Goal: Task Accomplishment & Management: Manage account settings

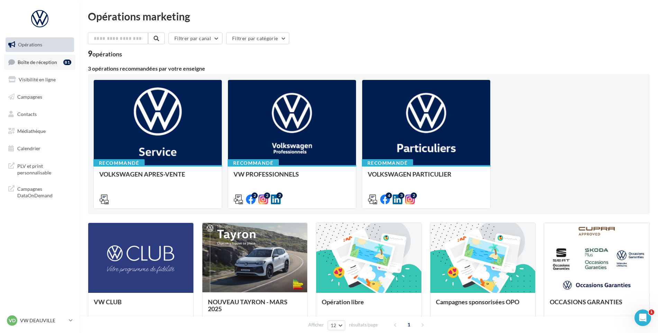
click at [53, 69] on link "Boîte de réception 81" at bounding box center [39, 62] width 71 height 15
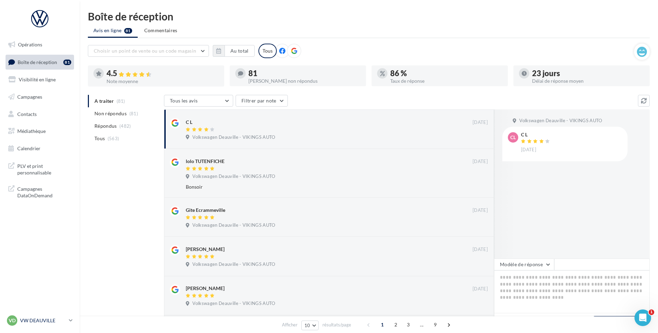
drag, startPoint x: 36, startPoint y: 327, endPoint x: 37, endPoint y: 318, distance: 8.3
click at [36, 327] on link "VD VW DEAUVILLE vw-touq-vau" at bounding box center [40, 320] width 68 height 13
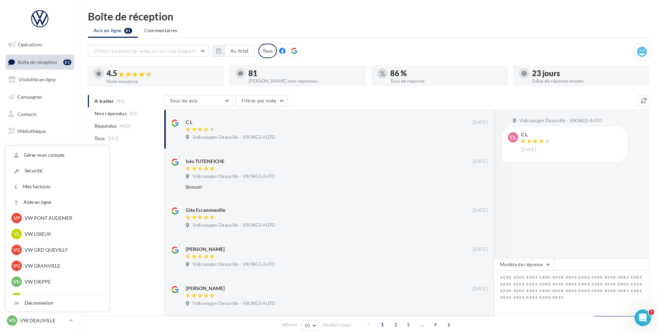
scroll to position [208, 0]
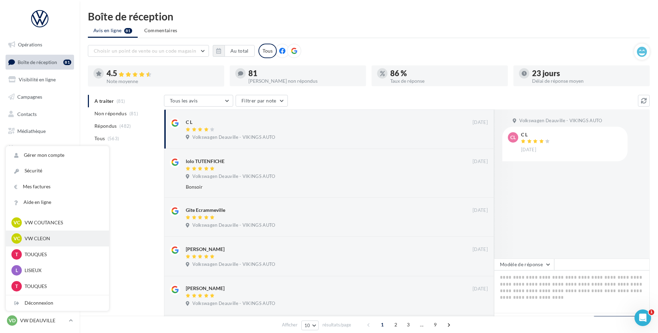
click at [52, 242] on p "VW CLEON" at bounding box center [63, 238] width 76 height 7
